Goal: Find specific page/section: Find specific page/section

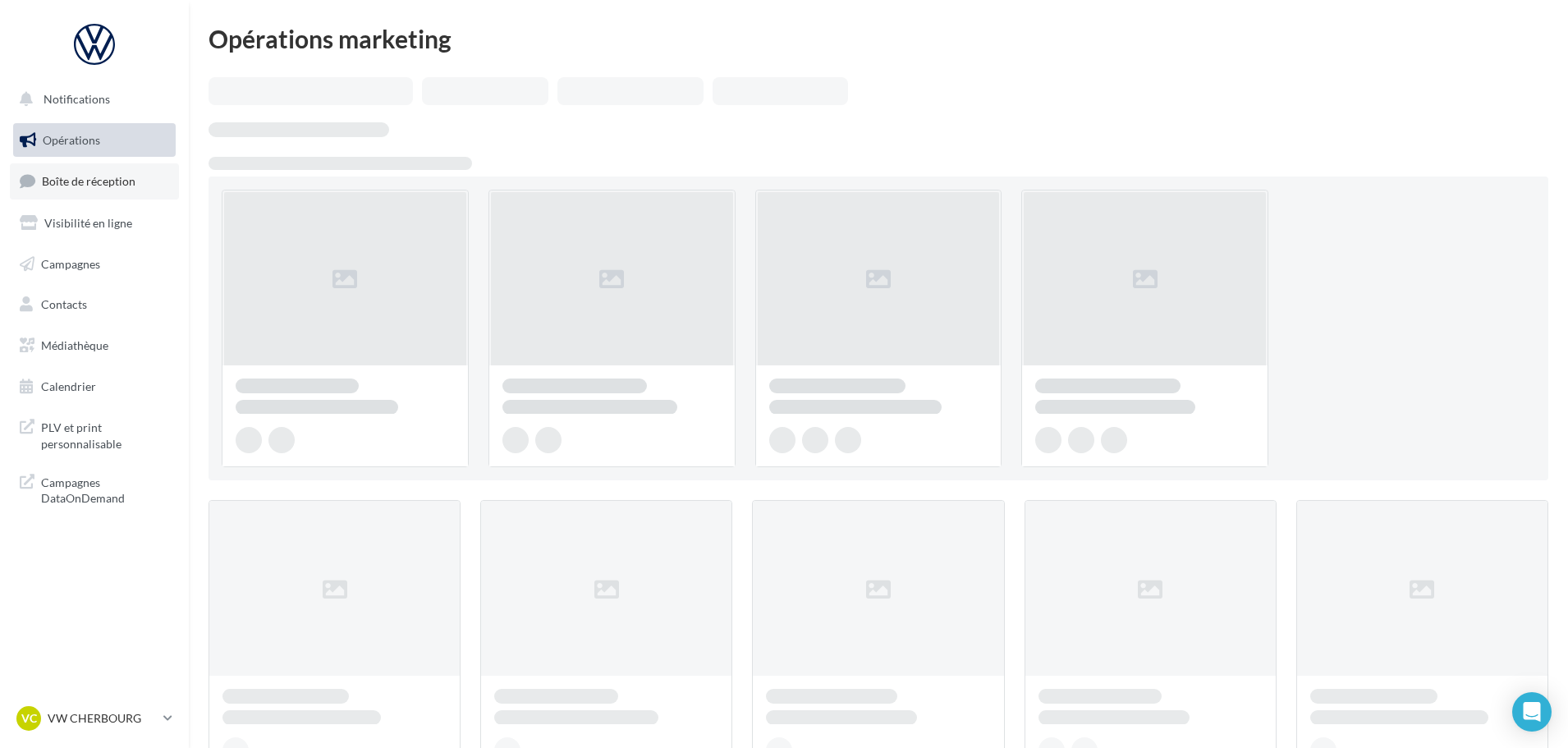
click at [88, 192] on link "Boîte de réception" at bounding box center [94, 181] width 169 height 35
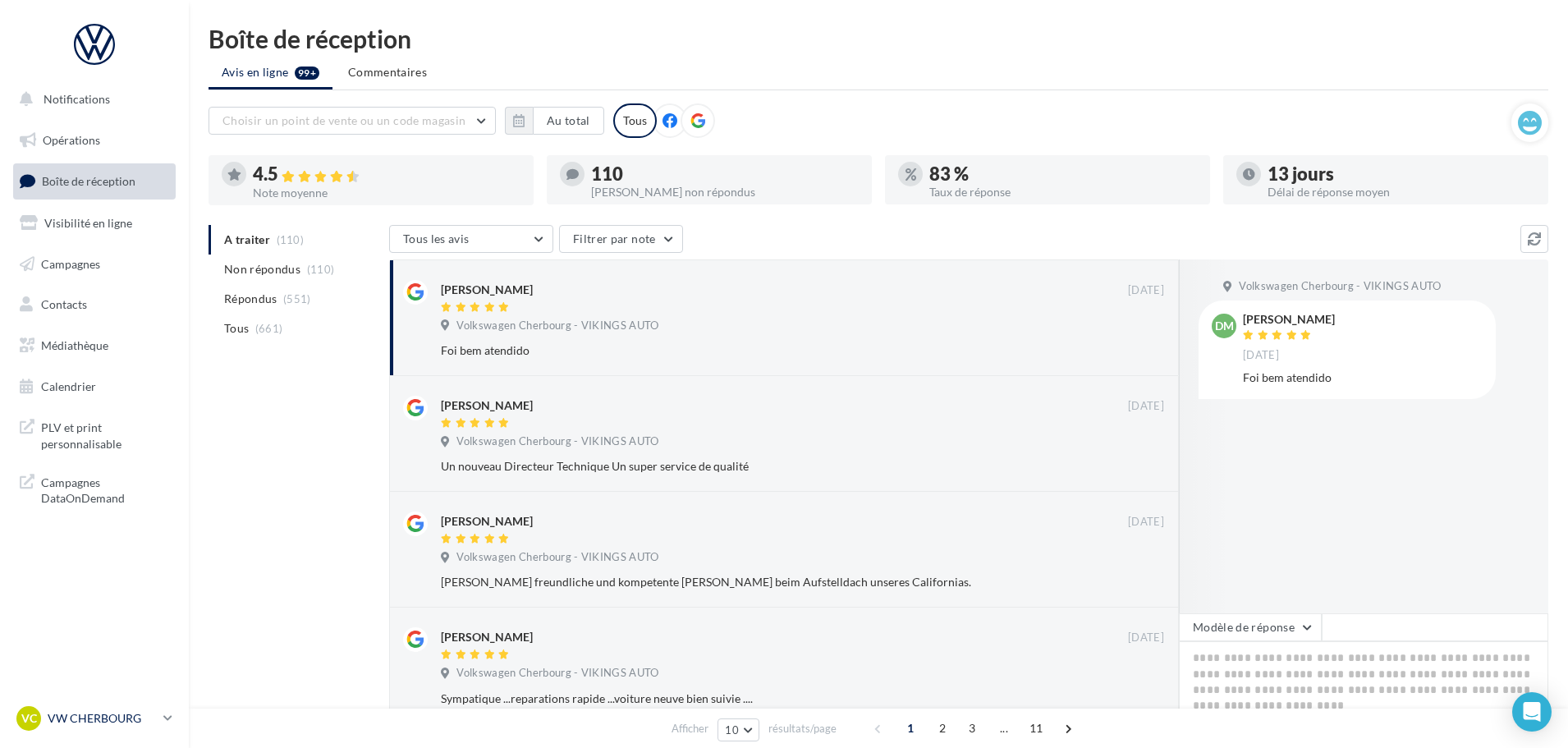
click at [123, 730] on div "VC VW CHERBOURG vw-tour-vau" at bounding box center [87, 719] width 140 height 25
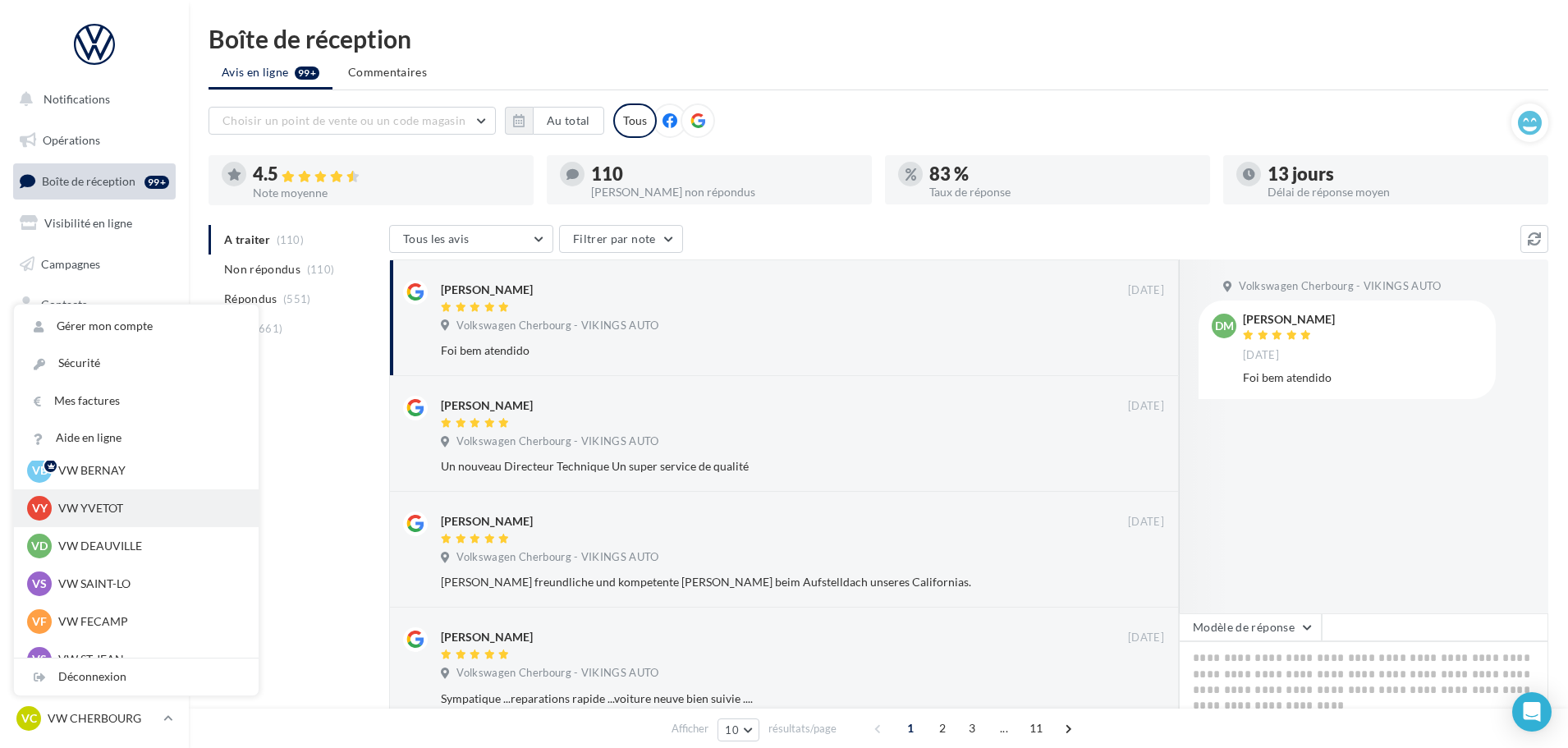
scroll to position [82, 0]
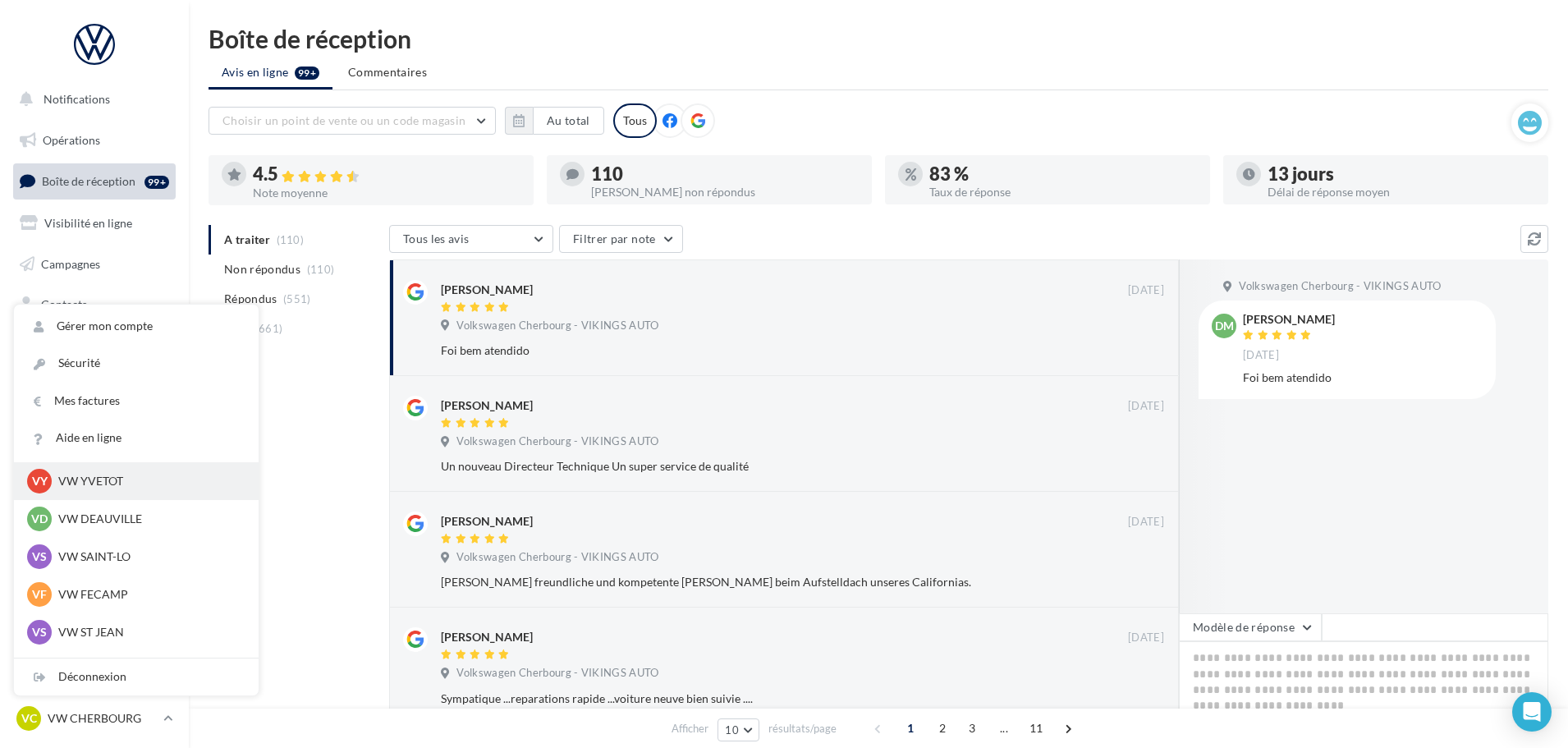
click at [117, 562] on p "VW SAINT-LO" at bounding box center [148, 557] width 181 height 17
